Goal: Transaction & Acquisition: Purchase product/service

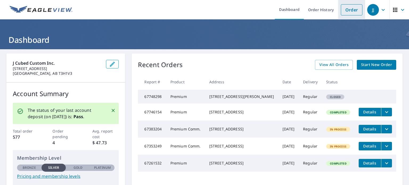
click at [345, 11] on link "Order" at bounding box center [352, 9] width 22 height 11
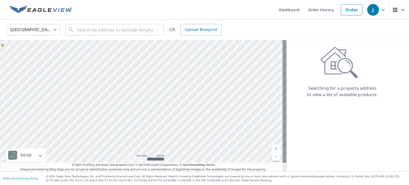
click at [54, 28] on body "JJ JJ Dashboard Order History Order JJ United States US ​ ​ OR Upload Blueprint…" at bounding box center [204, 92] width 409 height 185
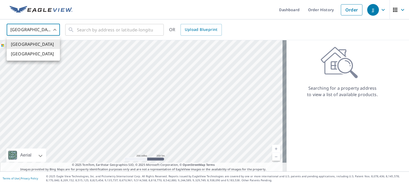
click at [44, 52] on li "[GEOGRAPHIC_DATA]" at bounding box center [33, 54] width 53 height 10
type input "CA"
click at [105, 28] on input "text" at bounding box center [115, 29] width 76 height 15
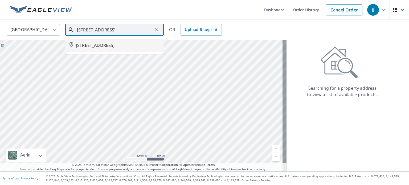
click at [113, 42] on span "[STREET_ADDRESS]" at bounding box center [118, 45] width 84 height 6
type input "[STREET_ADDRESS]"
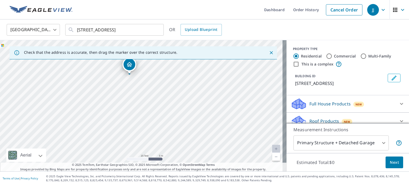
drag, startPoint x: 142, startPoint y: 95, endPoint x: 130, endPoint y: 64, distance: 33.4
click at [390, 164] on span "Next" at bounding box center [394, 162] width 9 height 7
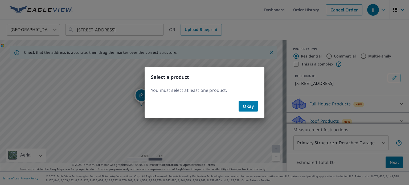
click at [246, 105] on span "Okay" at bounding box center [248, 105] width 11 height 7
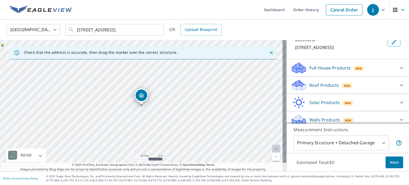
scroll to position [40, 0]
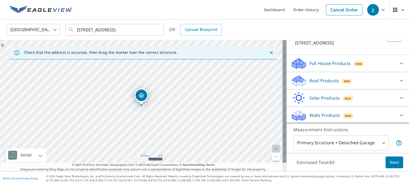
click at [313, 78] on p "Roof Products" at bounding box center [324, 80] width 30 height 6
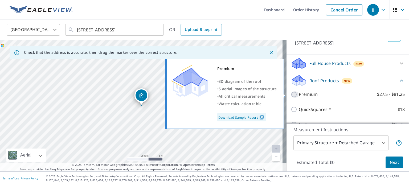
click at [291, 93] on input "Premium $27.5 - $81.25" at bounding box center [295, 94] width 8 height 6
checkbox input "true"
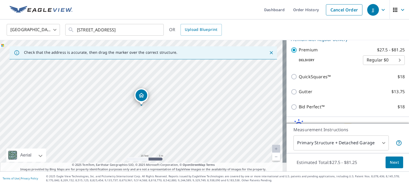
scroll to position [94, 0]
click at [392, 161] on span "Next" at bounding box center [394, 162] width 9 height 7
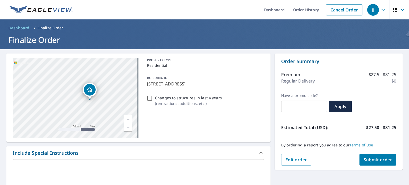
click at [366, 160] on span "Submit order" at bounding box center [377, 160] width 28 height 6
checkbox input "true"
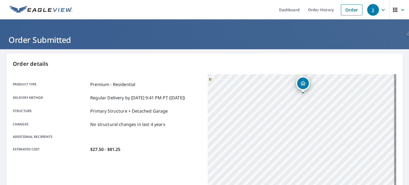
drag, startPoint x: 321, startPoint y: 156, endPoint x: 323, endPoint y: 109, distance: 47.1
click at [323, 109] on div "[STREET_ADDRESS]" at bounding box center [302, 140] width 188 height 133
drag, startPoint x: 305, startPoint y: 139, endPoint x: 271, endPoint y: 180, distance: 52.5
click at [271, 180] on div "[STREET_ADDRESS]" at bounding box center [302, 140] width 188 height 133
